Goal: Information Seeking & Learning: Learn about a topic

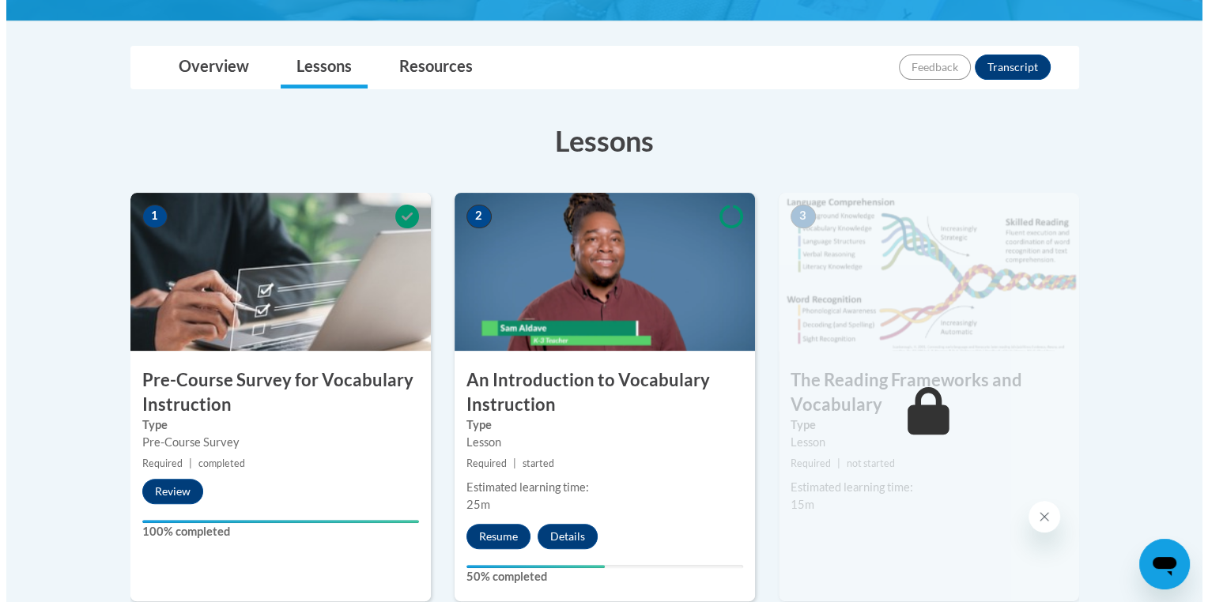
scroll to position [468, 0]
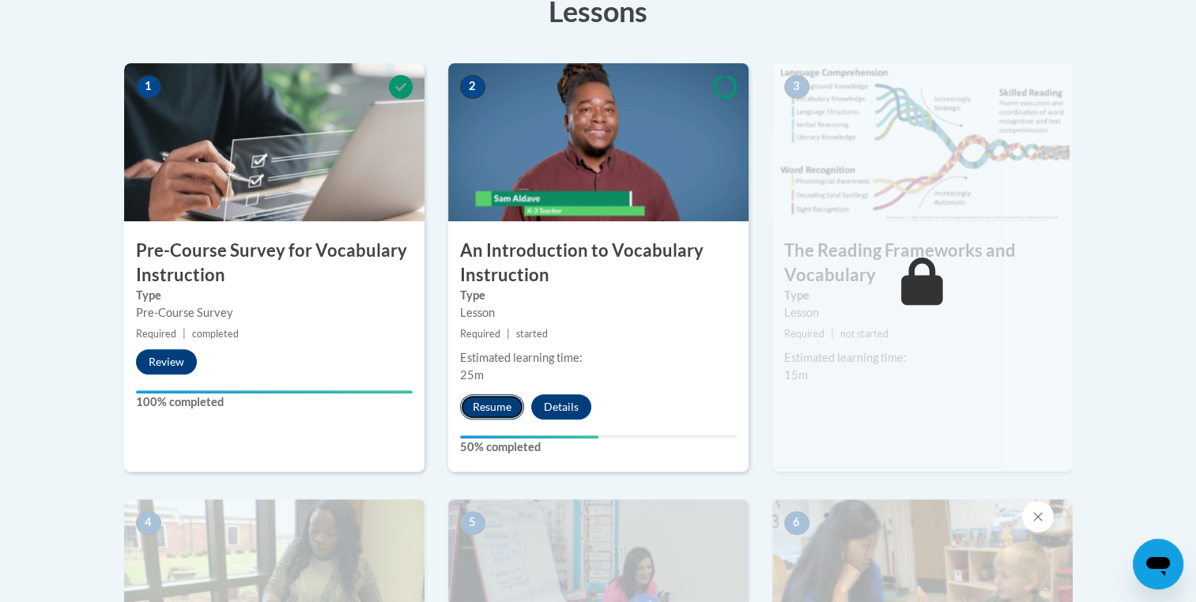
click at [484, 417] on button "Resume" at bounding box center [492, 406] width 64 height 25
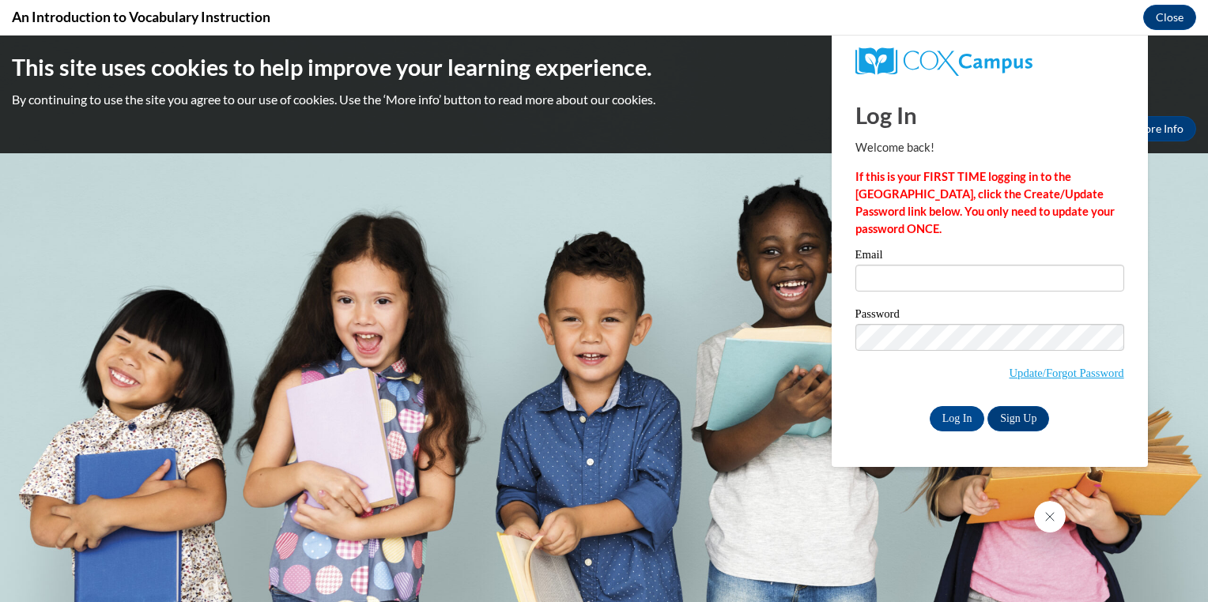
scroll to position [0, 0]
click at [878, 277] on input "Email" at bounding box center [989, 278] width 269 height 27
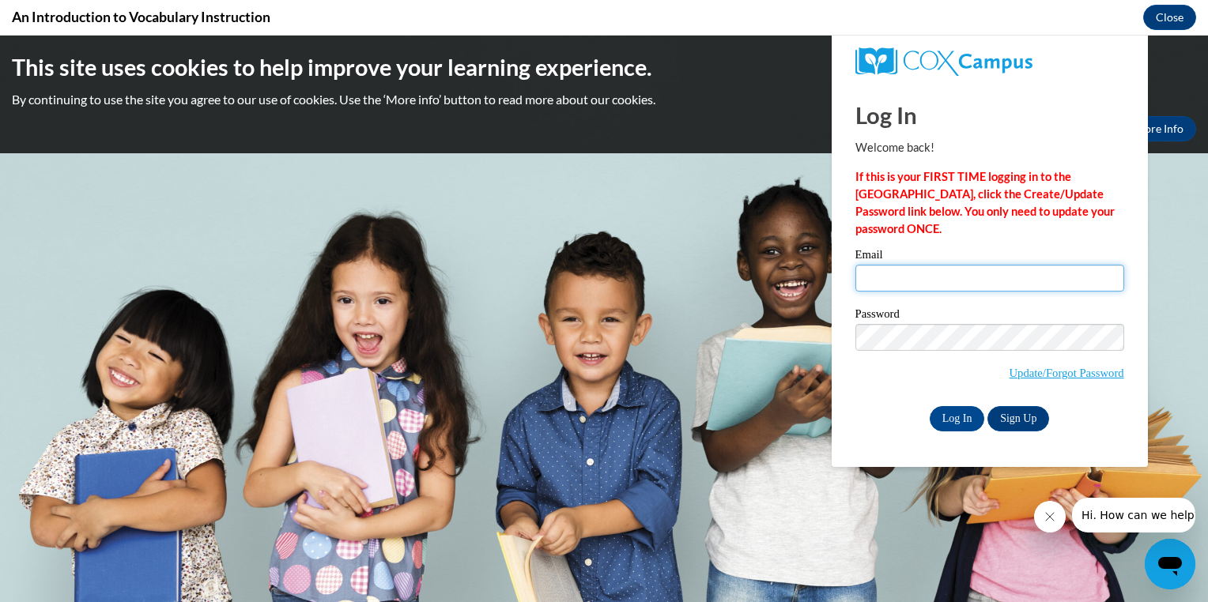
click at [878, 277] on input "Email" at bounding box center [989, 278] width 269 height 27
type input "mzarter1@students.kennesaw.edu"
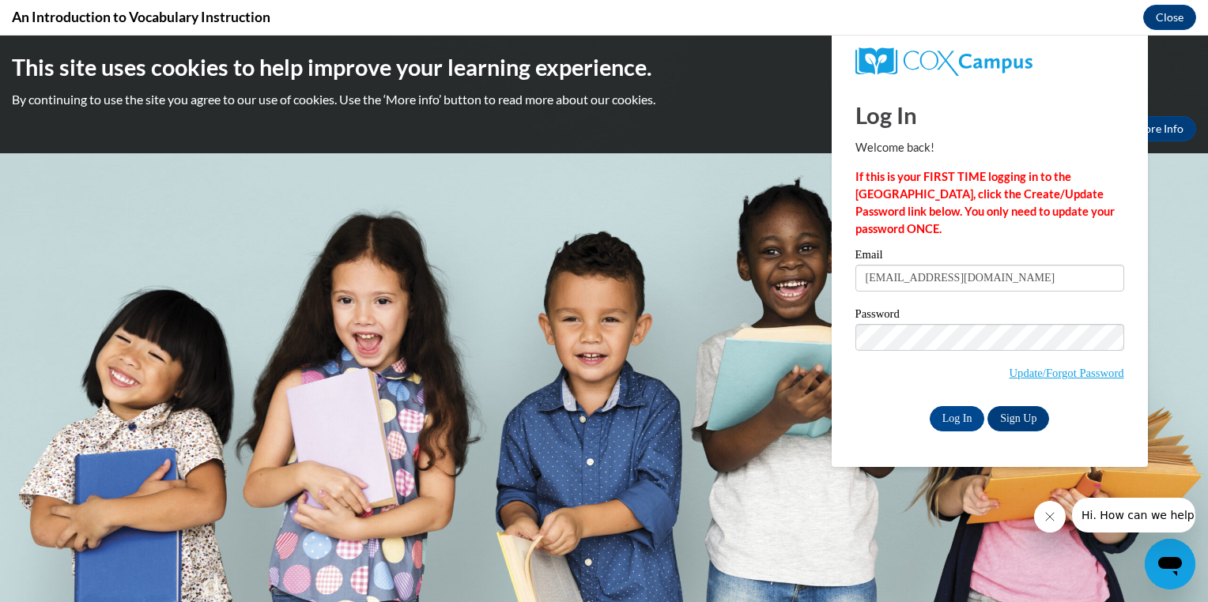
click at [820, 460] on body "This site uses cookies to help improve your learning experience. By continuing …" at bounding box center [604, 319] width 1208 height 567
click at [955, 421] on input "Log In" at bounding box center [957, 418] width 55 height 25
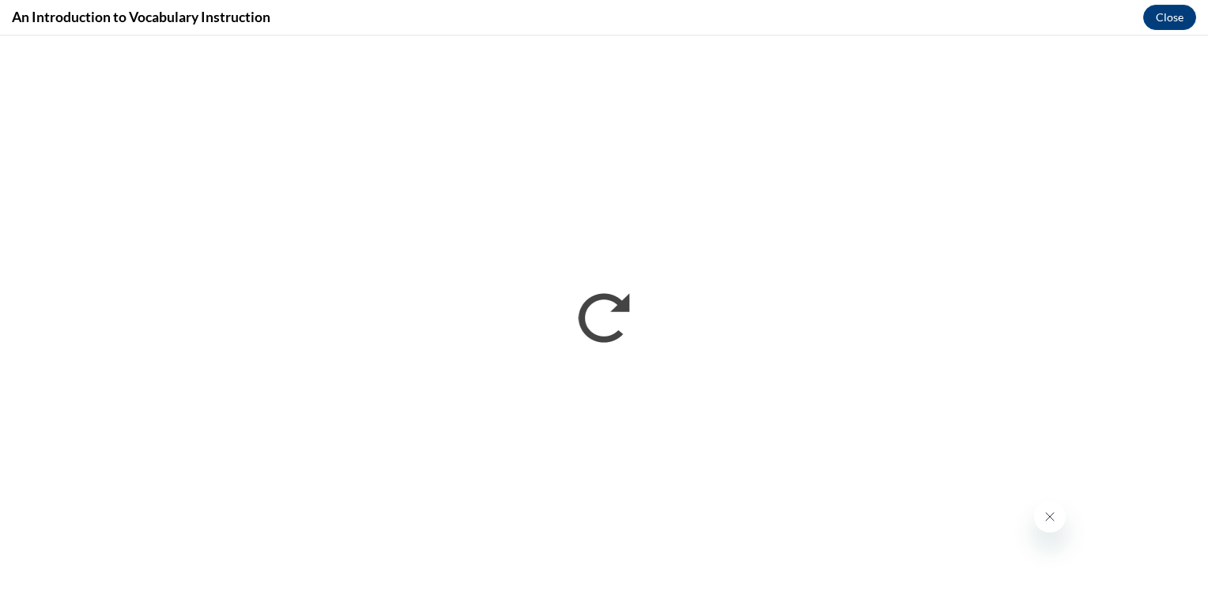
click at [1053, 522] on icon "Close message from company" at bounding box center [1049, 517] width 13 height 13
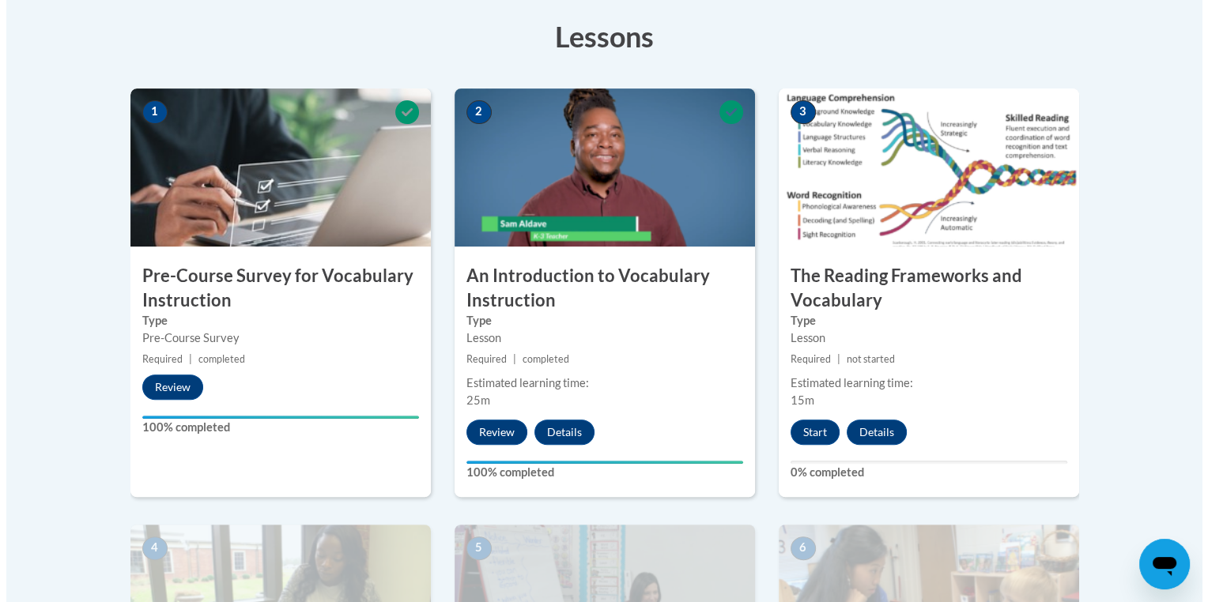
scroll to position [511, 0]
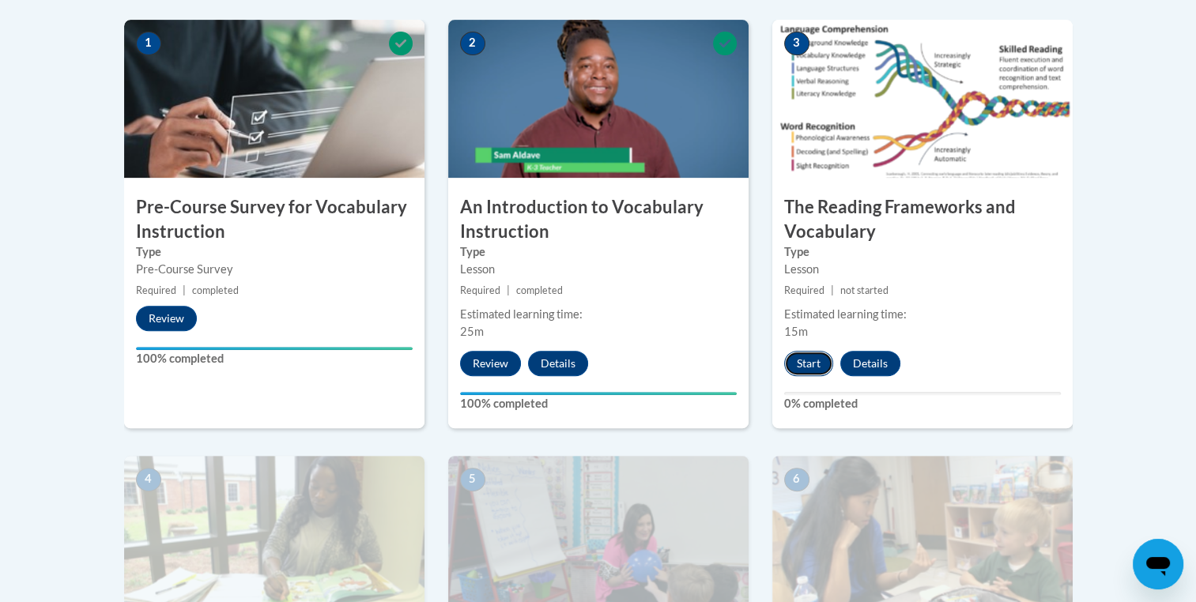
click at [808, 363] on button "Start" at bounding box center [808, 363] width 49 height 25
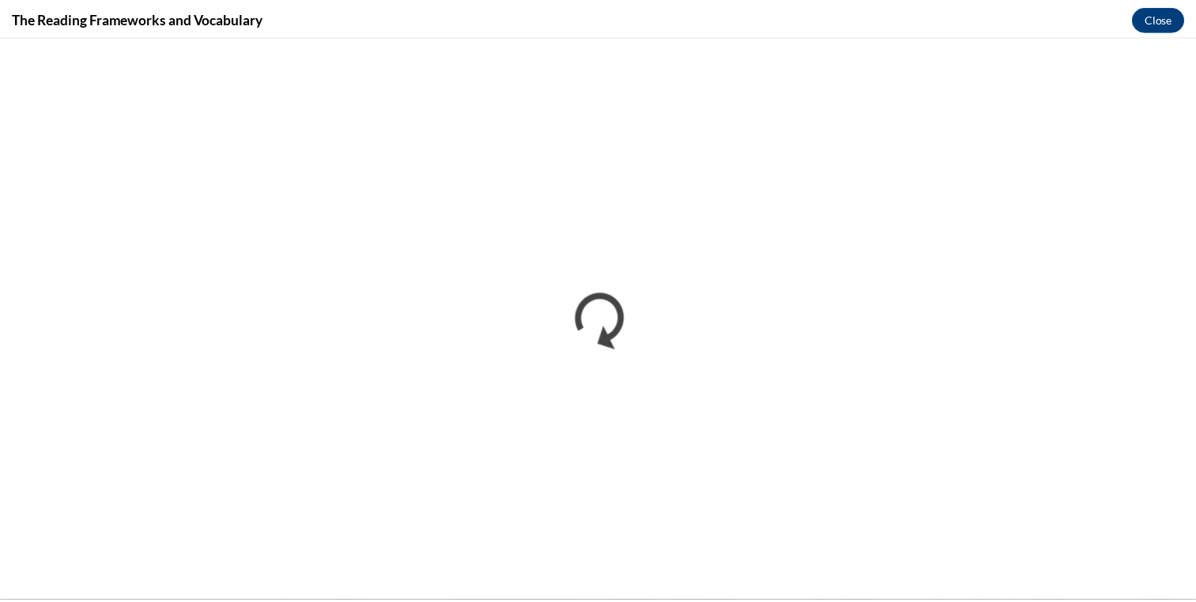
scroll to position [0, 0]
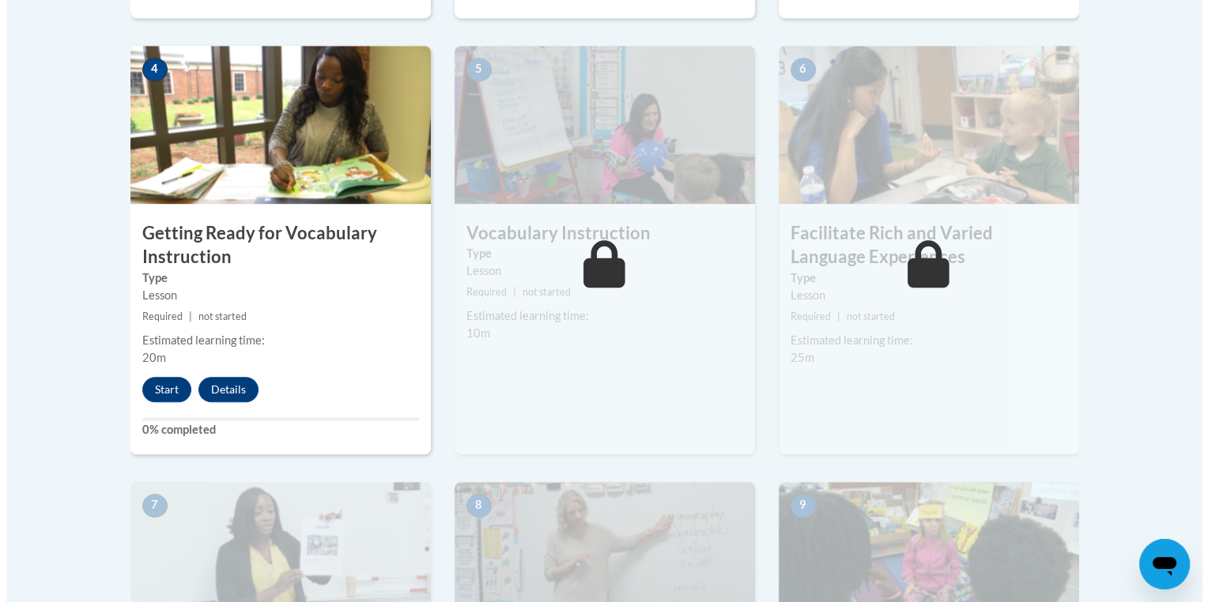
scroll to position [923, 0]
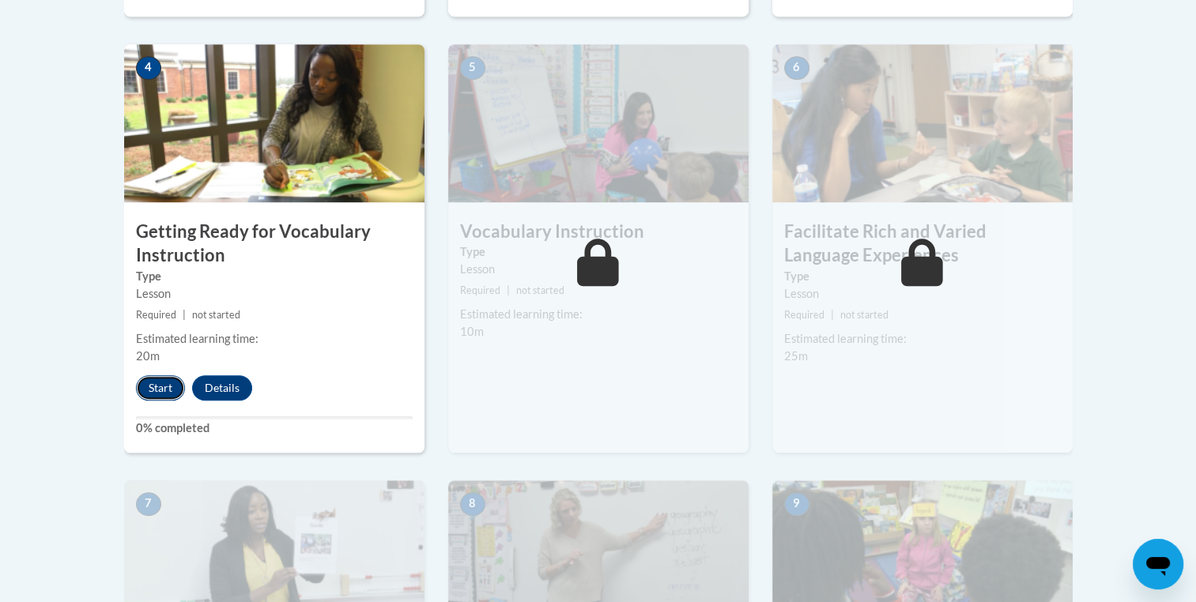
click at [146, 391] on button "Start" at bounding box center [160, 388] width 49 height 25
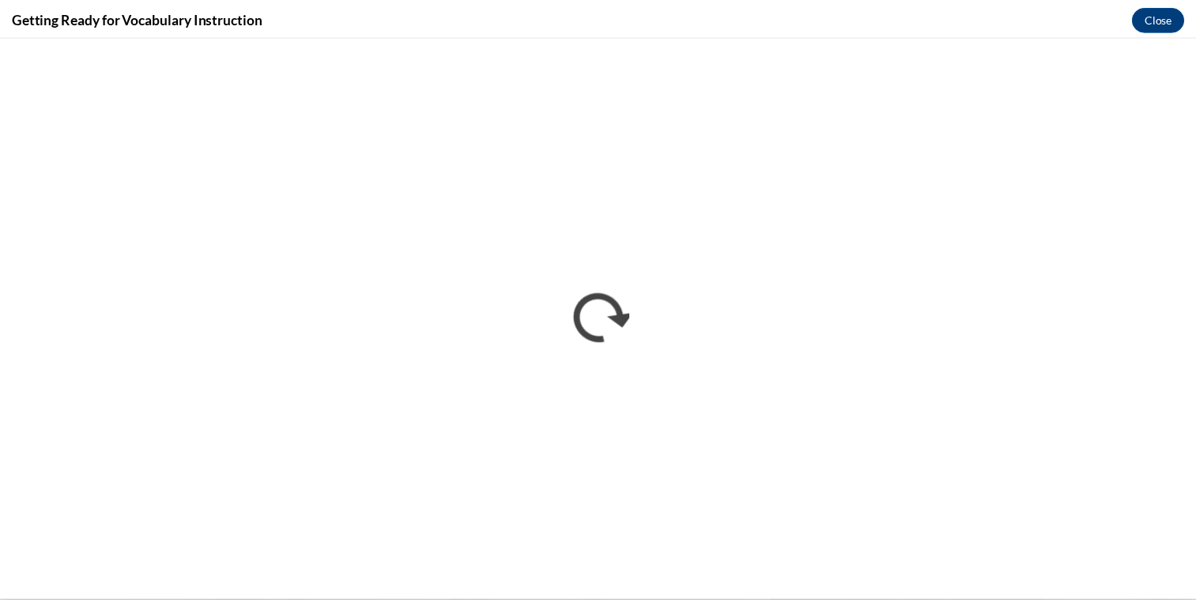
scroll to position [0, 0]
